Goal: Information Seeking & Learning: Learn about a topic

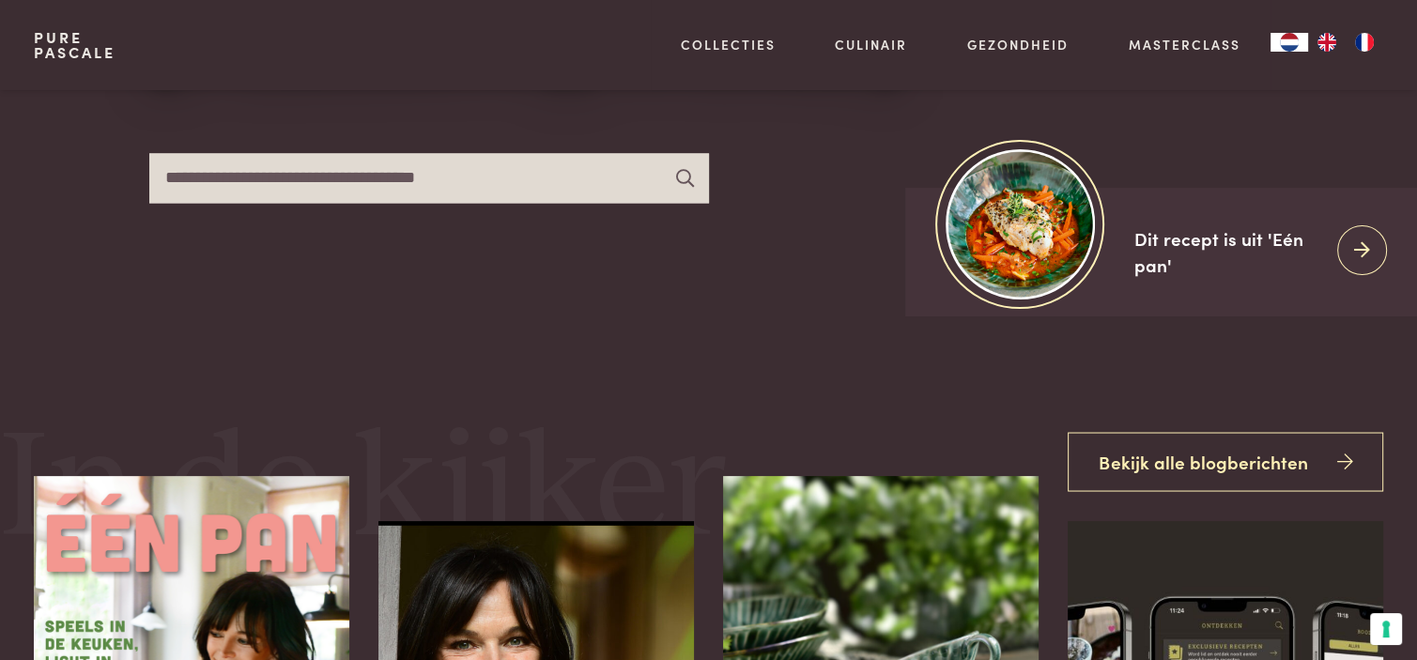
scroll to position [188, 0]
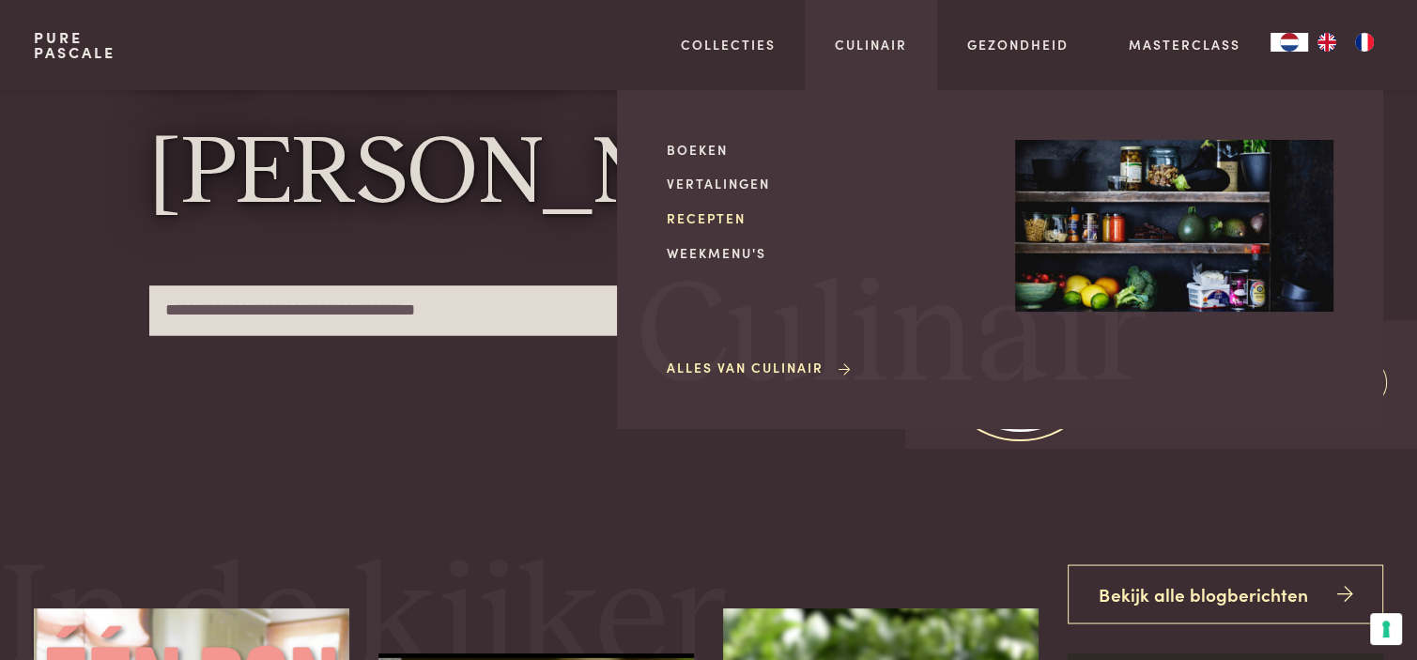
click at [695, 211] on link "Recepten" at bounding box center [826, 218] width 318 height 20
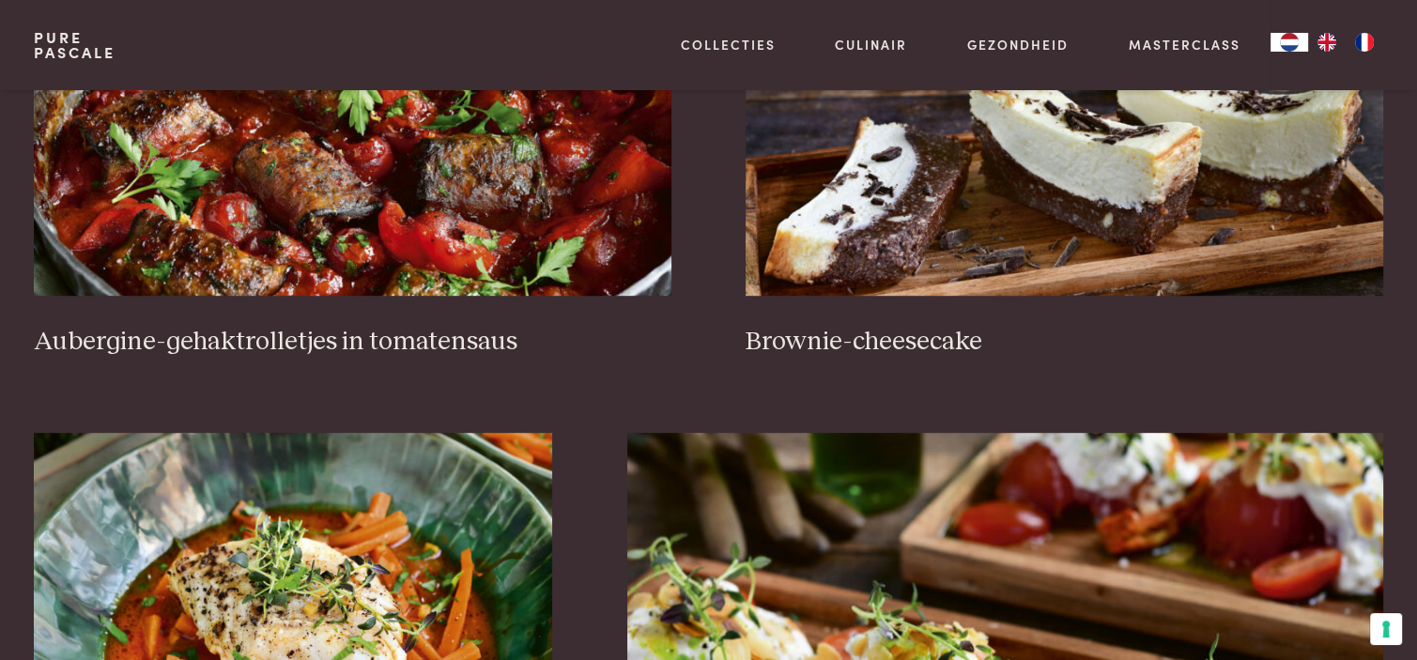
scroll to position [939, 0]
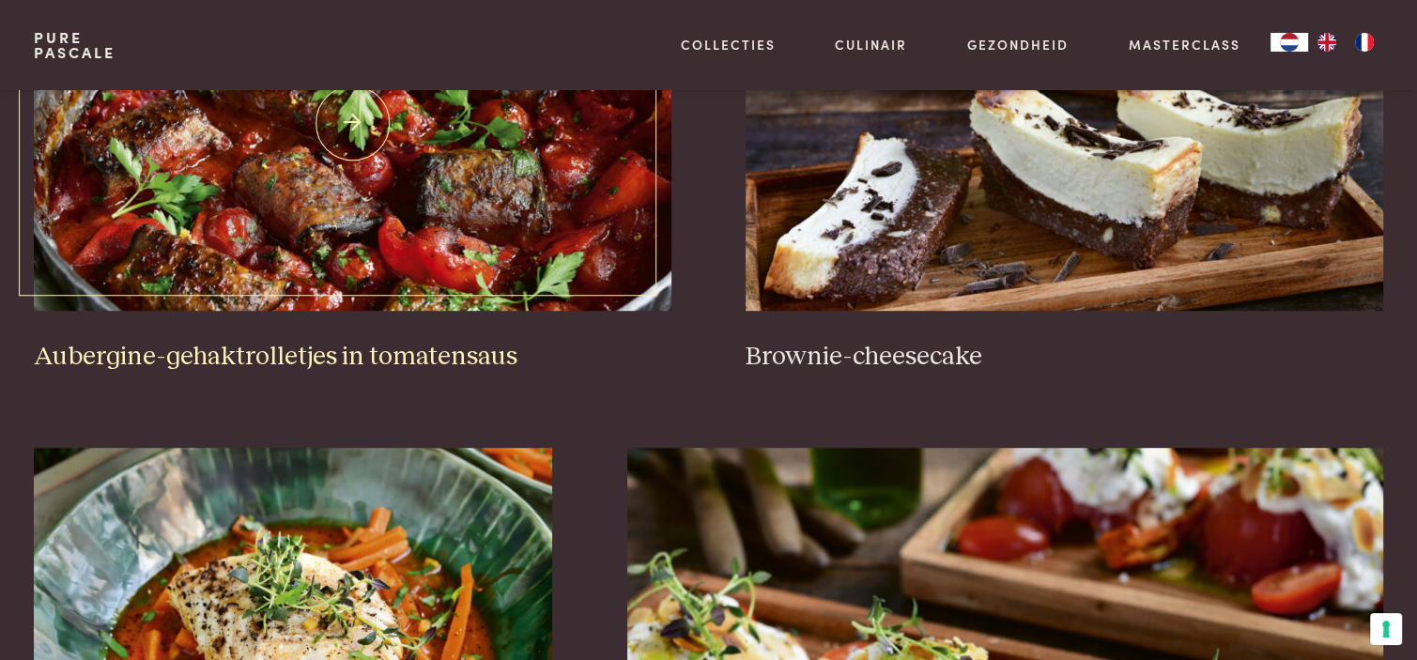
click at [320, 195] on img at bounding box center [352, 123] width 637 height 376
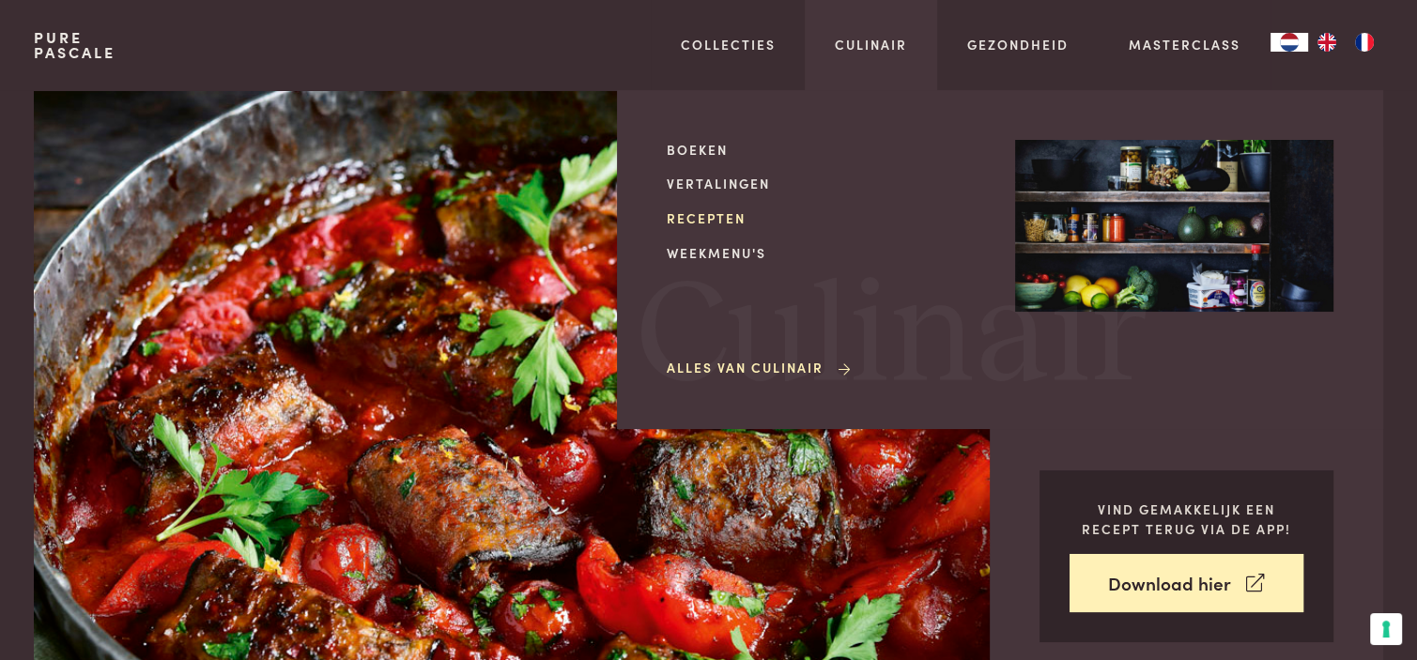
click at [702, 221] on link "Recepten" at bounding box center [826, 218] width 318 height 20
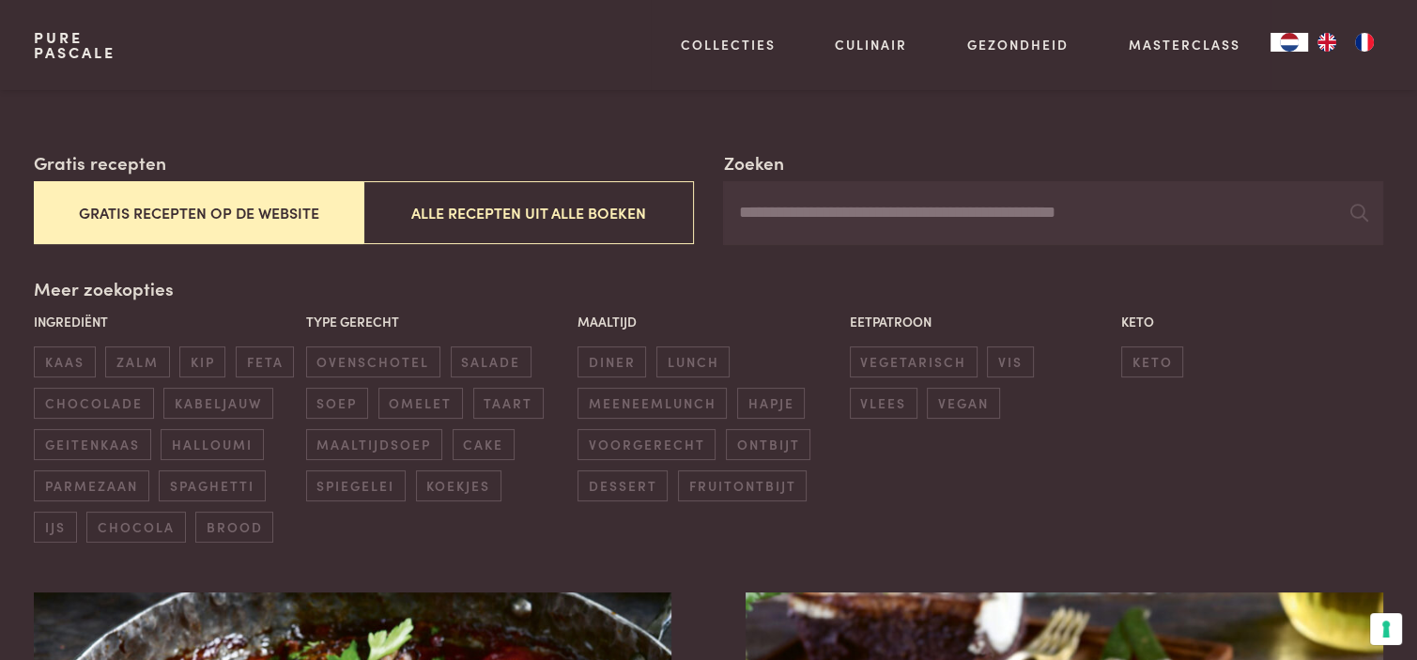
scroll to position [470, 0]
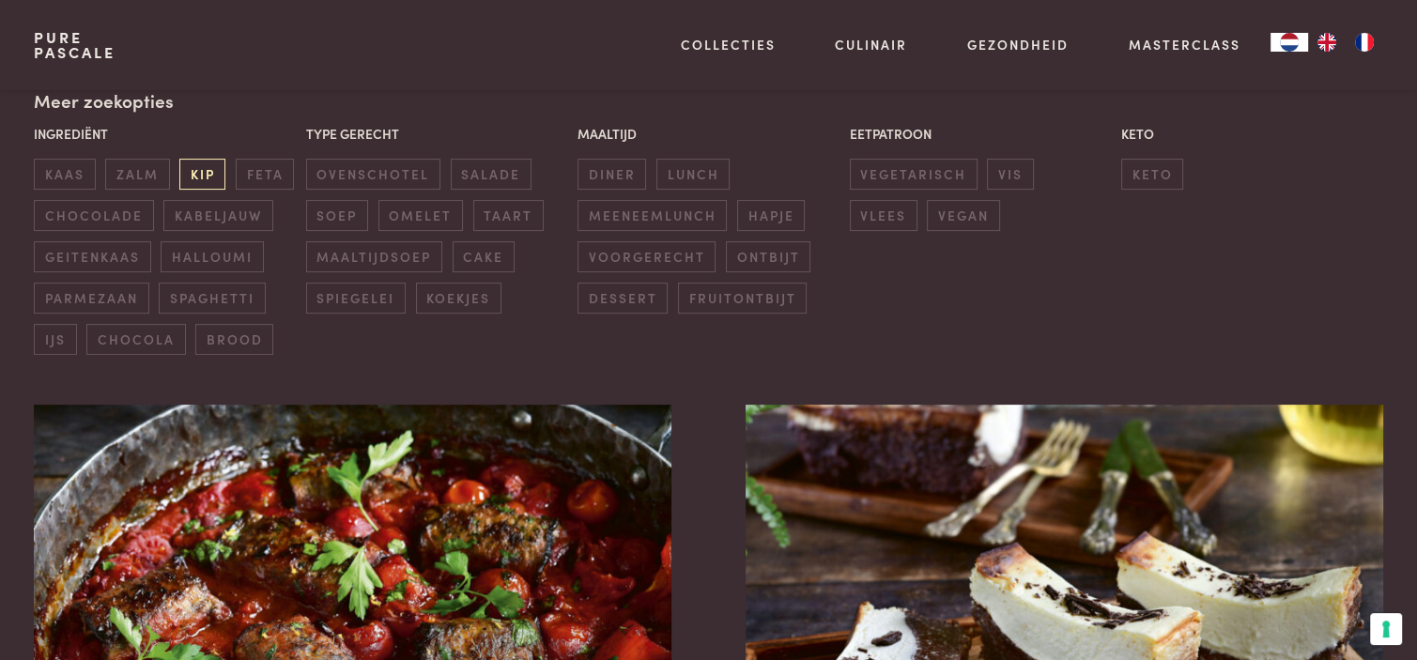
click at [203, 175] on span "kip" at bounding box center [202, 174] width 46 height 31
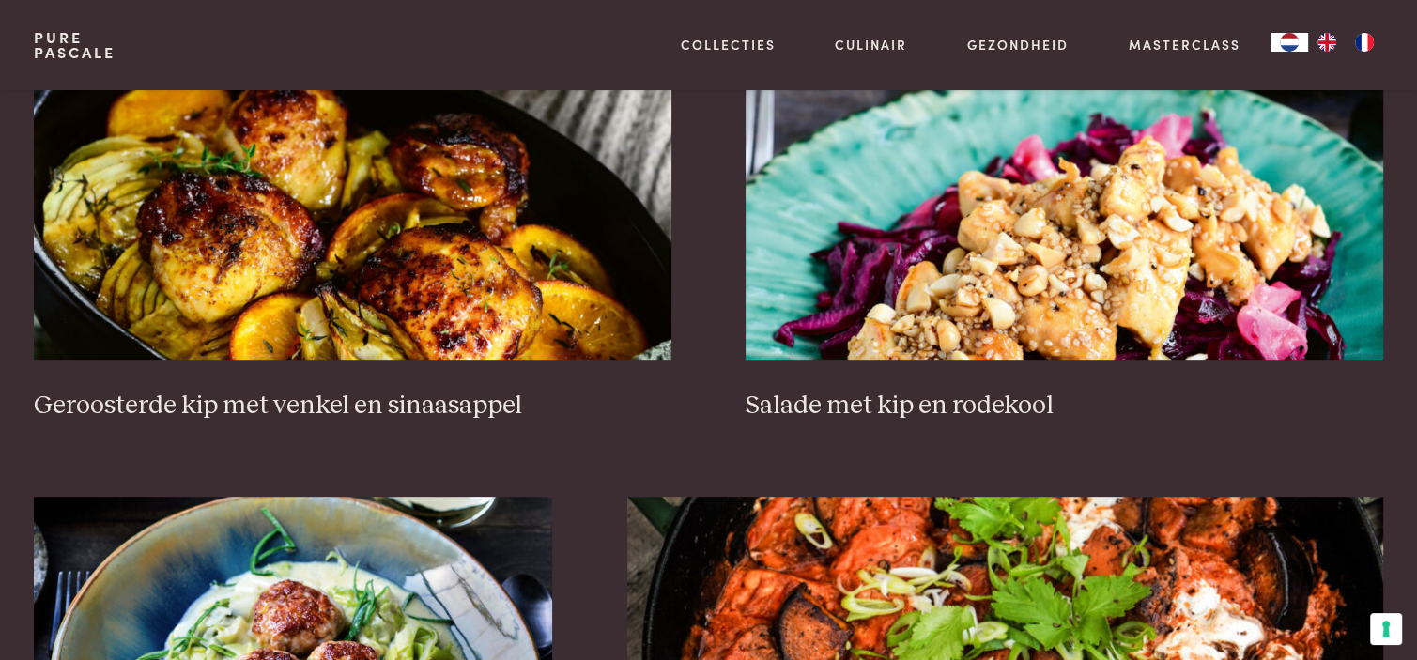
scroll to position [994, 0]
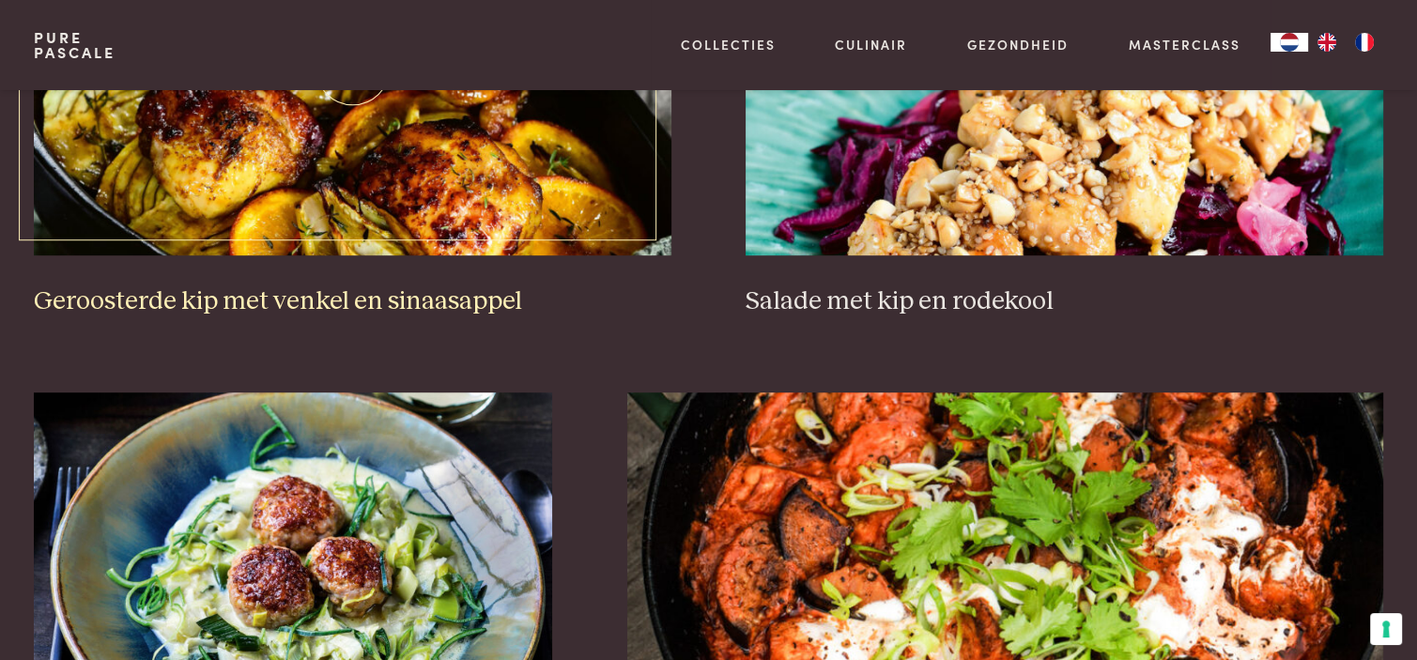
click at [301, 298] on h3 "Geroosterde kip met venkel en sinaasappel" at bounding box center [352, 301] width 637 height 33
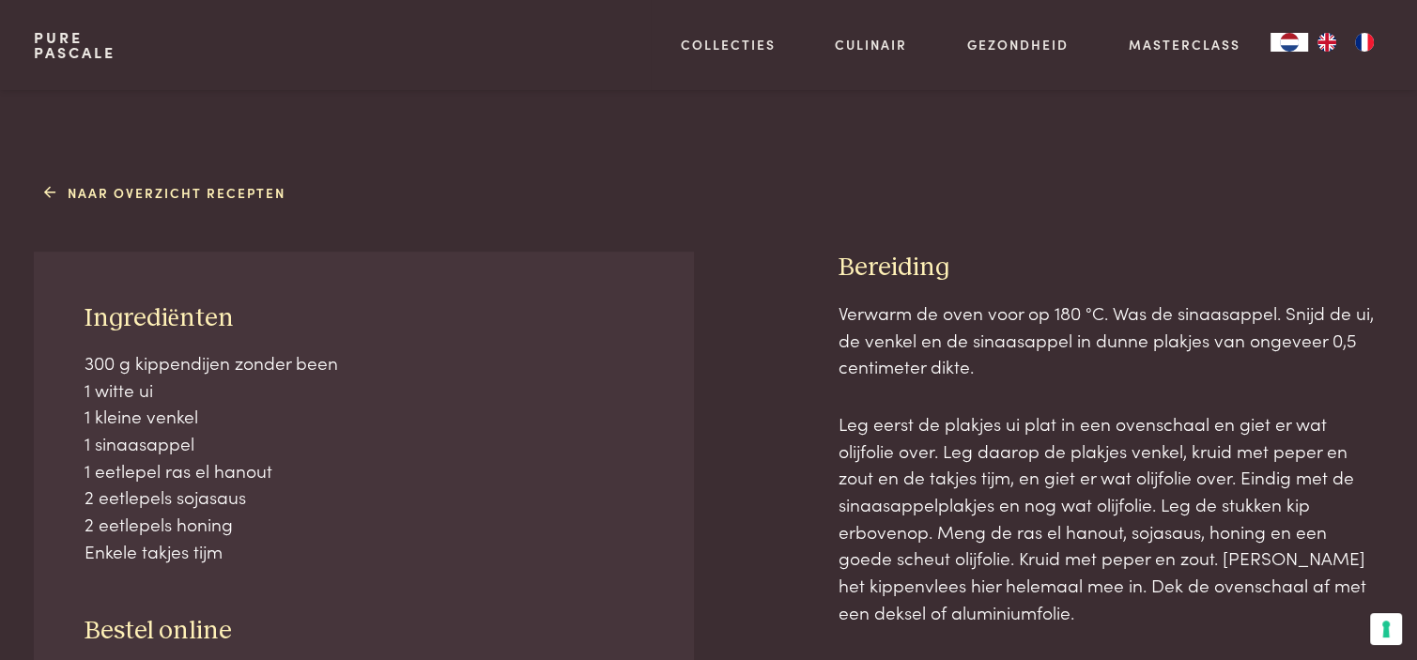
scroll to position [751, 0]
